Goal: Information Seeking & Learning: Learn about a topic

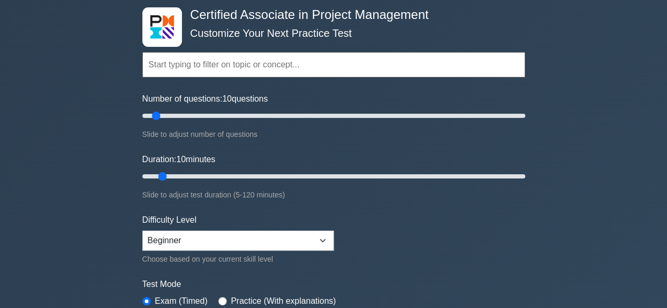
scroll to position [51, 0]
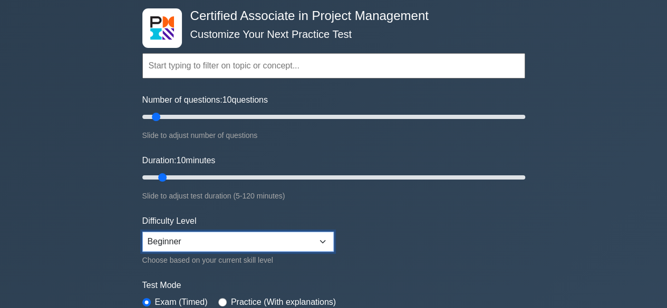
click at [327, 241] on select "Beginner Intermediate Expert" at bounding box center [237, 242] width 191 height 20
click at [142, 232] on select "Beginner Intermediate Expert" at bounding box center [237, 242] width 191 height 20
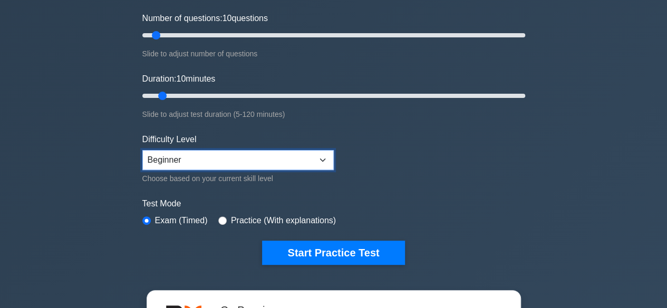
scroll to position [150, 0]
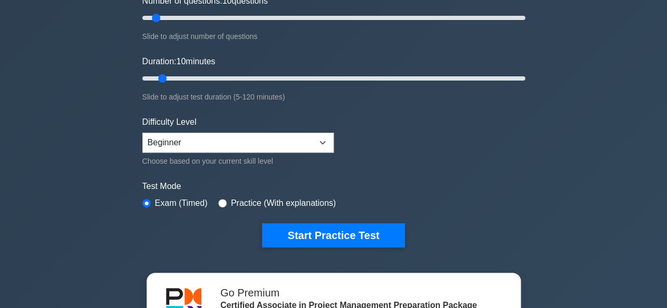
click at [326, 220] on form "Topics Project Scope Management Project Time Management Project Cost Management…" at bounding box center [333, 85] width 383 height 326
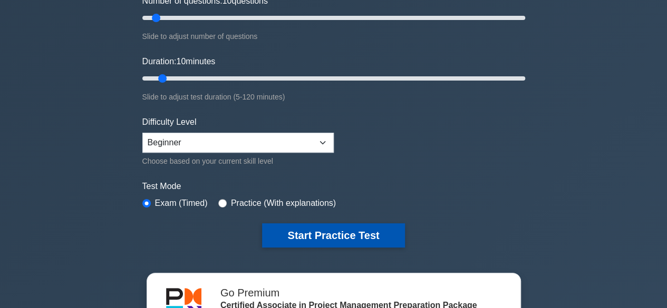
click at [327, 223] on button "Start Practice Test" at bounding box center [333, 235] width 142 height 24
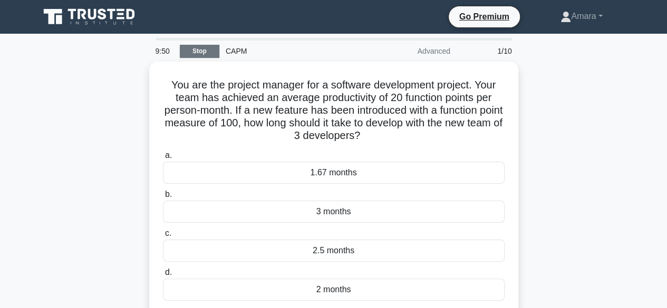
click at [210, 50] on link "Stop" at bounding box center [200, 51] width 40 height 13
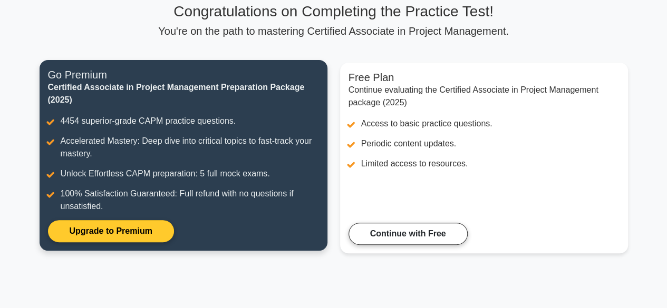
scroll to position [83, 0]
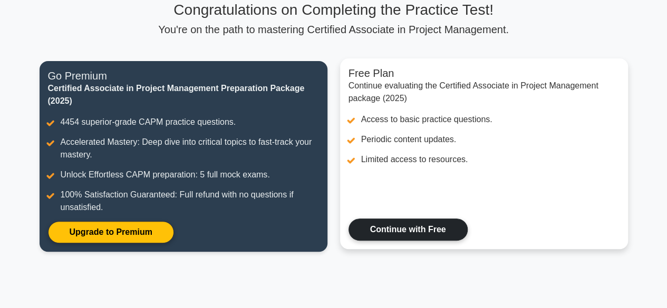
click at [419, 222] on link "Continue with Free" at bounding box center [407, 230] width 119 height 22
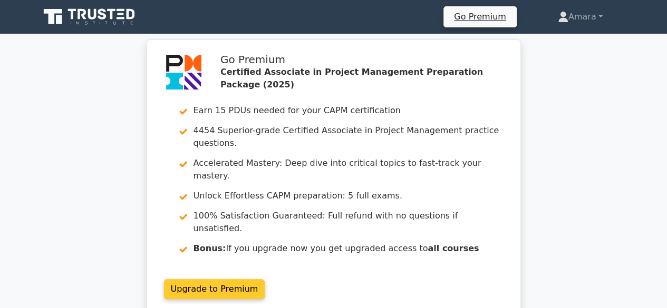
click at [220, 279] on link "Upgrade to Premium" at bounding box center [214, 289] width 101 height 20
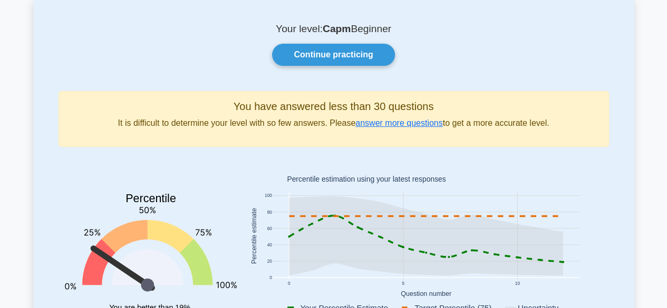
scroll to position [64, 0]
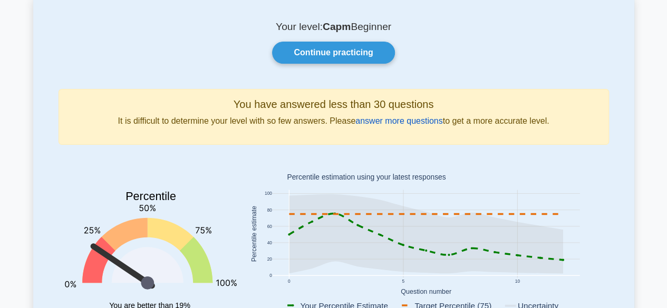
click at [404, 117] on link "answer more questions" at bounding box center [398, 120] width 87 height 9
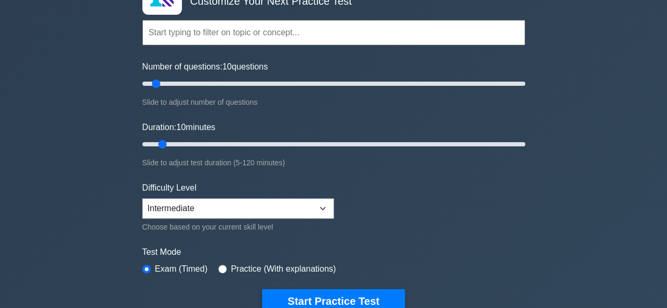
scroll to position [84, 0]
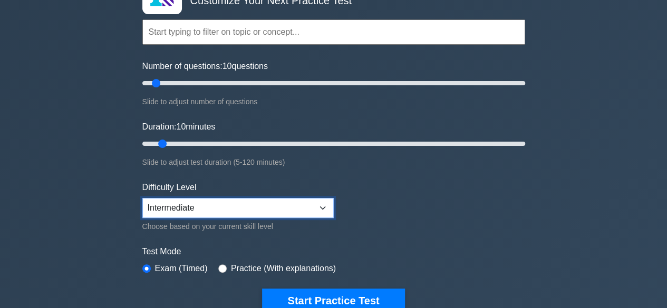
click at [322, 203] on select "Beginner Intermediate Expert" at bounding box center [237, 208] width 191 height 20
select select "expert"
click at [142, 198] on select "Beginner Intermediate Expert" at bounding box center [237, 208] width 191 height 20
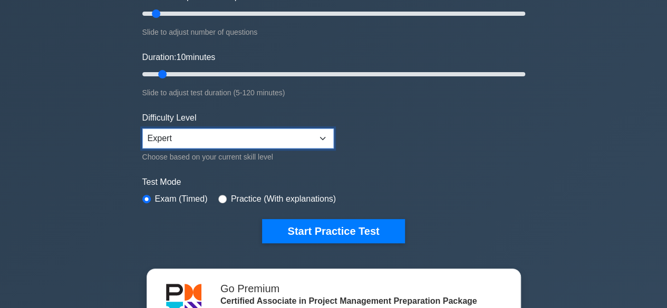
scroll to position [155, 0]
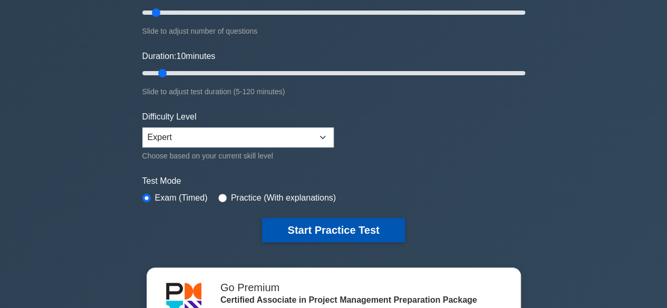
click at [354, 234] on button "Start Practice Test" at bounding box center [333, 230] width 142 height 24
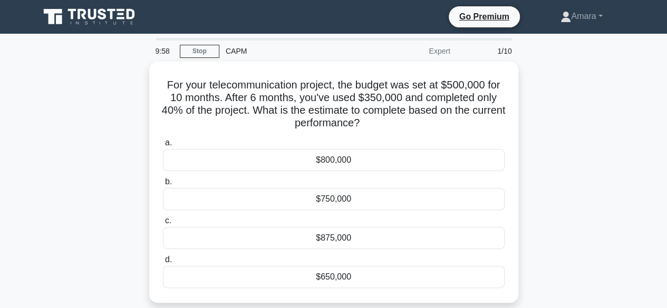
scroll to position [1, 0]
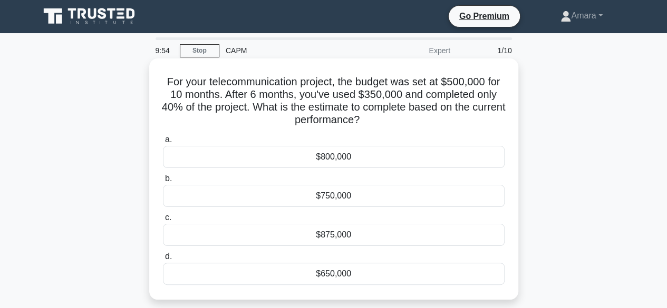
click at [361, 267] on div "$650,000" at bounding box center [333, 274] width 341 height 22
click at [163, 260] on input "d. $650,000" at bounding box center [163, 256] width 0 height 7
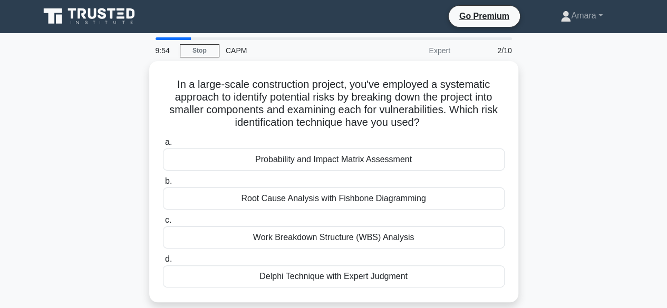
scroll to position [0, 0]
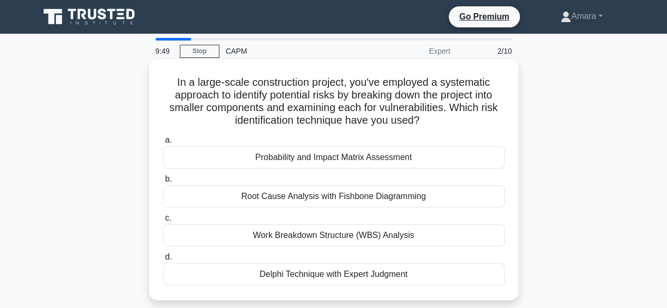
click at [332, 156] on div "Probability and Impact Matrix Assessment" at bounding box center [333, 157] width 341 height 22
click at [163, 144] on input "a. Probability and Impact Matrix Assessment" at bounding box center [163, 140] width 0 height 7
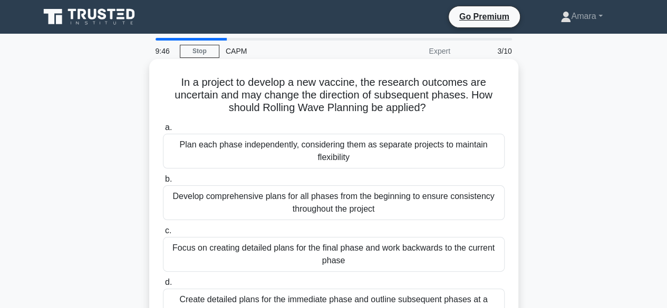
click at [345, 258] on div "Focus on creating detailed plans for the final phase and work backwards to the …" at bounding box center [333, 254] width 341 height 35
click at [163, 234] on input "c. Focus on creating detailed plans for the final phase and work backwards to t…" at bounding box center [163, 231] width 0 height 7
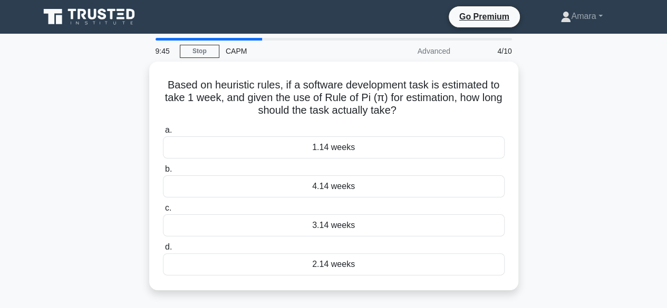
click at [345, 258] on div "2.14 weeks" at bounding box center [333, 264] width 341 height 22
click at [163, 251] on input "d. 2.14 weeks" at bounding box center [163, 247] width 0 height 7
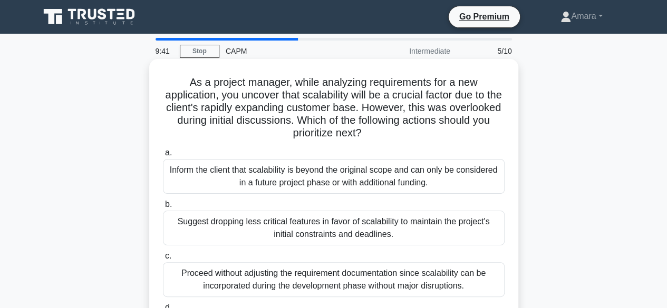
click at [358, 281] on div "Proceed without adjusting the requirement documentation since scalability can b…" at bounding box center [333, 279] width 341 height 35
click at [163, 260] on input "c. Proceed without adjusting the requirement documentation since scalability ca…" at bounding box center [163, 256] width 0 height 7
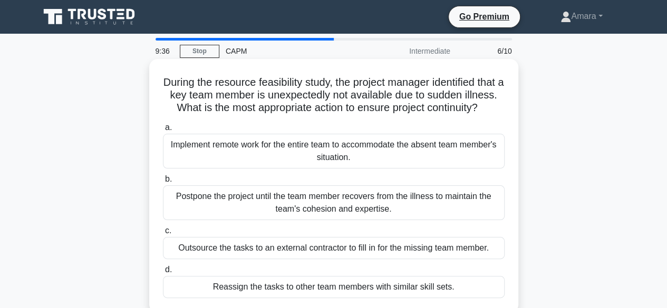
click at [329, 157] on div "Implement remote work for the entire team to accommodate the absent team member…" at bounding box center [333, 151] width 341 height 35
click at [163, 131] on input "a. Implement remote work for the entire team to accommodate the absent team mem…" at bounding box center [163, 127] width 0 height 7
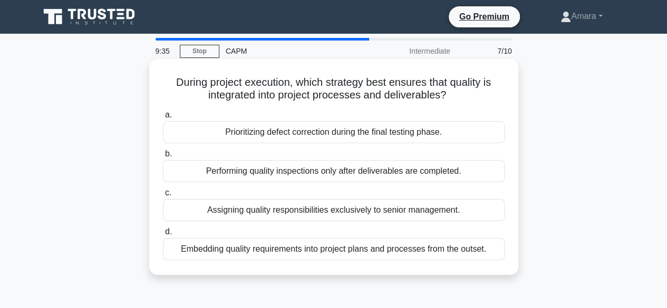
click at [318, 249] on div "Embedding quality requirements into project plans and processes from the outset." at bounding box center [333, 249] width 341 height 22
click at [163, 236] on input "d. Embedding quality requirements into project plans and processes from the out…" at bounding box center [163, 232] width 0 height 7
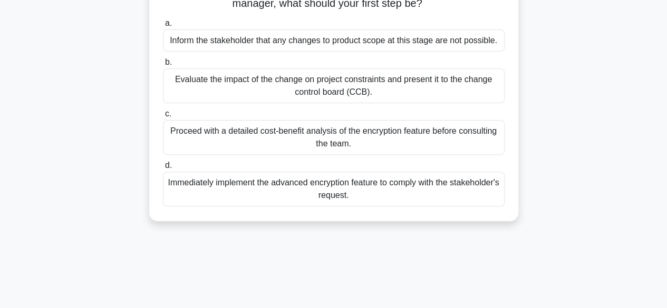
scroll to position [125, 0]
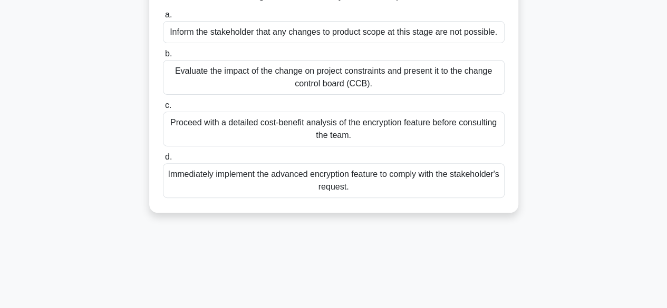
click at [352, 71] on div "Evaluate the impact of the change on project constraints and present it to the …" at bounding box center [333, 77] width 341 height 35
click at [163, 57] on input "b. Evaluate the impact of the change on project constraints and present it to t…" at bounding box center [163, 54] width 0 height 7
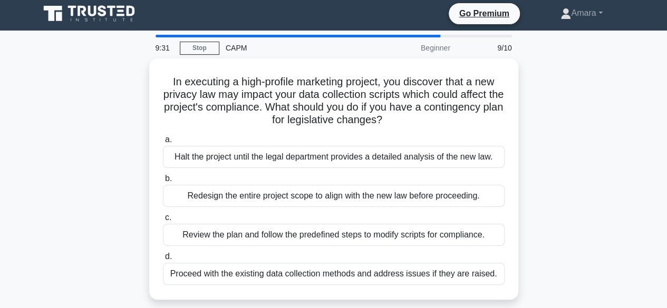
scroll to position [0, 0]
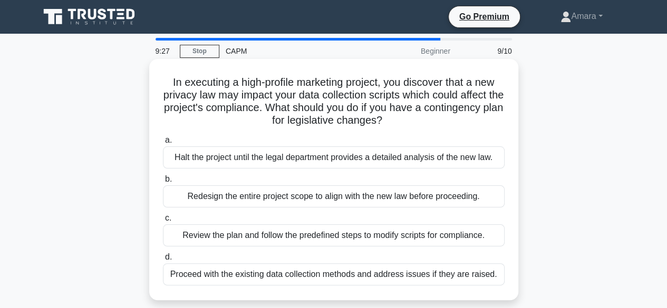
click at [390, 162] on div "Halt the project until the legal department provides a detailed analysis of the…" at bounding box center [333, 157] width 341 height 22
click at [163, 144] on input "a. Halt the project until the legal department provides a detailed analysis of …" at bounding box center [163, 140] width 0 height 7
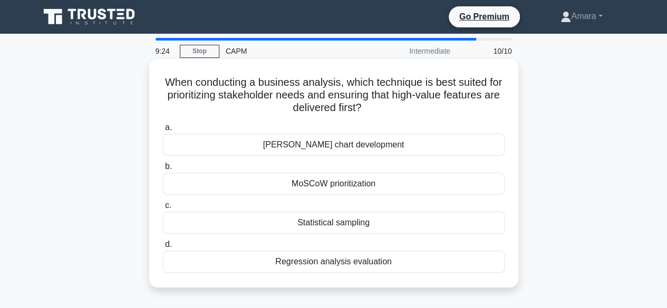
click at [372, 259] on div "Regression analysis evaluation" at bounding box center [333, 262] width 341 height 22
click at [163, 248] on input "d. Regression analysis evaluation" at bounding box center [163, 244] width 0 height 7
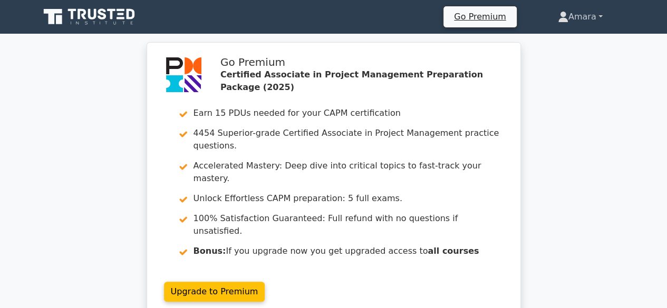
click at [575, 12] on link "Amara" at bounding box center [579, 16] width 95 height 21
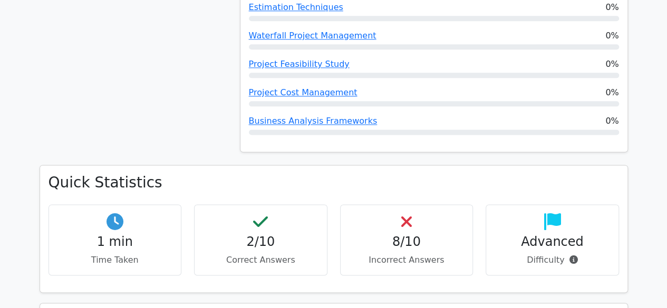
scroll to position [676, 0]
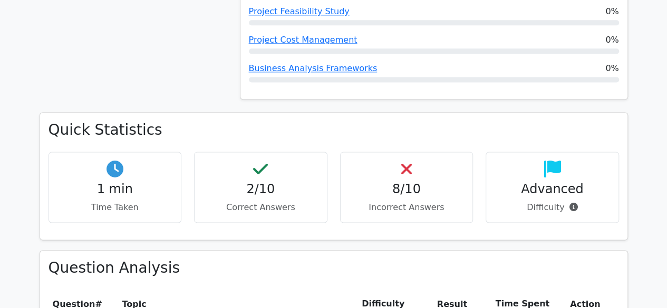
drag, startPoint x: 571, startPoint y: 106, endPoint x: 539, endPoint y: 287, distance: 183.7
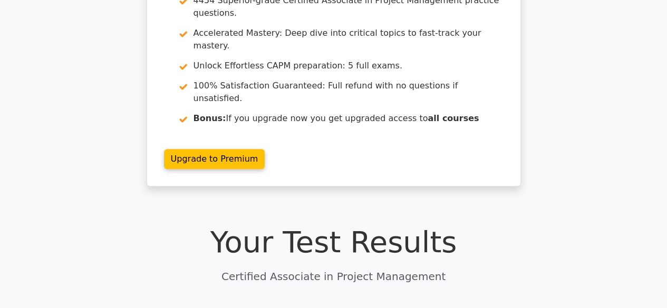
scroll to position [0, 0]
